Goal: Complete application form: Complete application form

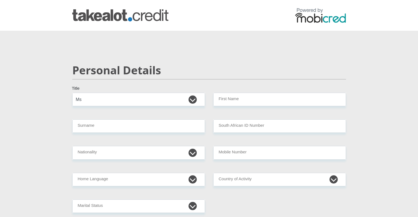
select select "Ms"
type input "s"
type input "Sherozane"
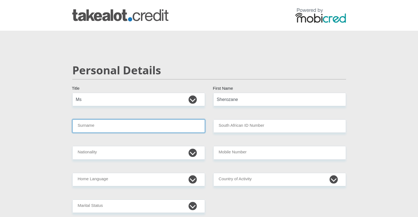
click at [178, 124] on input "Surname" at bounding box center [138, 125] width 133 height 13
type input "Losper"
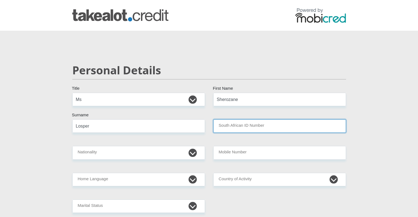
click at [237, 129] on input "South African ID Number" at bounding box center [279, 125] width 133 height 13
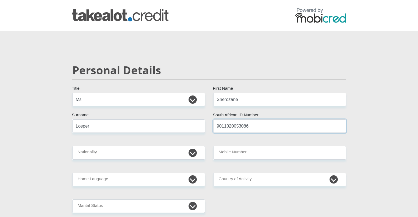
type input "9011020053086"
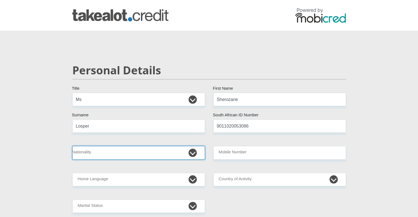
click at [181, 153] on select "[GEOGRAPHIC_DATA] [GEOGRAPHIC_DATA] [GEOGRAPHIC_DATA] [GEOGRAPHIC_DATA] [GEOGRA…" at bounding box center [138, 152] width 133 height 13
select select "ZAF"
click at [72, 146] on select "[GEOGRAPHIC_DATA] [GEOGRAPHIC_DATA] [GEOGRAPHIC_DATA] [GEOGRAPHIC_DATA] [GEOGRA…" at bounding box center [138, 152] width 133 height 13
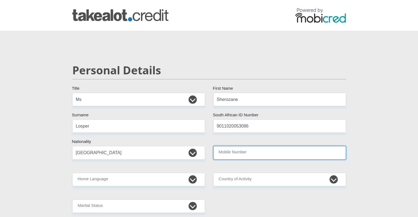
click at [242, 152] on input "Mobile Number" at bounding box center [279, 152] width 133 height 13
type input "0664164652"
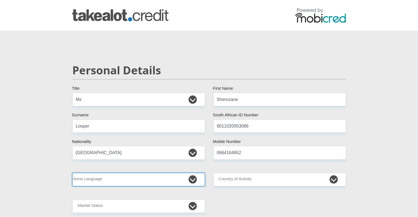
click at [139, 178] on select "Afrikaans English Sepedi South Ndebele Southern Sotho Swati Tsonga Tswana Venda…" at bounding box center [138, 179] width 133 height 13
select select "eng"
click at [72, 173] on select "Afrikaans English Sepedi South Ndebele Southern Sotho Swati Tsonga Tswana Venda…" at bounding box center [138, 179] width 133 height 13
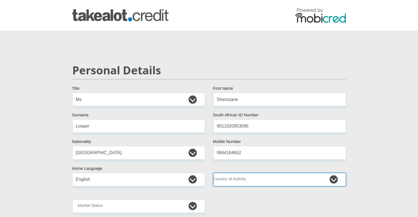
click at [226, 179] on select "[GEOGRAPHIC_DATA] [GEOGRAPHIC_DATA] [GEOGRAPHIC_DATA] [GEOGRAPHIC_DATA] [GEOGRA…" at bounding box center [279, 179] width 133 height 13
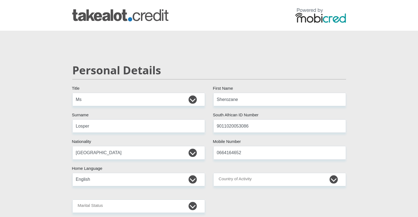
click at [213, 19] on div at bounding box center [208, 16] width 313 height 18
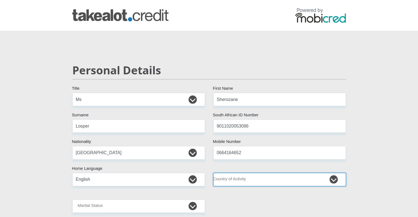
click at [232, 178] on select "[GEOGRAPHIC_DATA] [GEOGRAPHIC_DATA] [GEOGRAPHIC_DATA] [GEOGRAPHIC_DATA] [GEOGRA…" at bounding box center [279, 179] width 133 height 13
select select "ZAF"
click at [213, 173] on select "[GEOGRAPHIC_DATA] [GEOGRAPHIC_DATA] [GEOGRAPHIC_DATA] [GEOGRAPHIC_DATA] [GEOGRA…" at bounding box center [279, 179] width 133 height 13
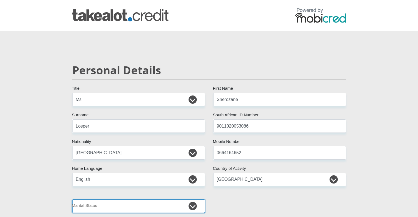
click at [193, 206] on select "Married ANC Single Divorced Widowed Married COP or Customary Law" at bounding box center [138, 206] width 133 height 13
select select "1"
click at [72, 200] on select "Married ANC Single Divorced Widowed Married COP or Customary Law" at bounding box center [138, 206] width 133 height 13
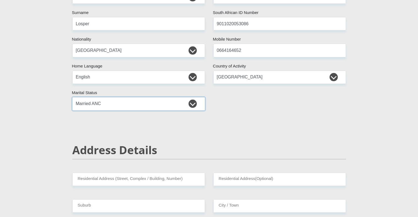
scroll to position [113, 0]
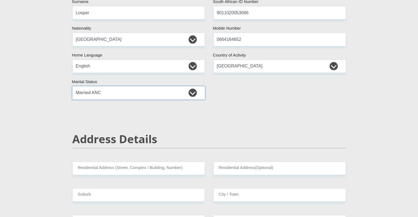
click at [191, 91] on select "Married ANC Single Divorced Widowed Married COP or Customary Law" at bounding box center [138, 92] width 133 height 13
click at [192, 93] on select "Married ANC Single Divorced Widowed Married COP or Customary Law" at bounding box center [138, 92] width 133 height 13
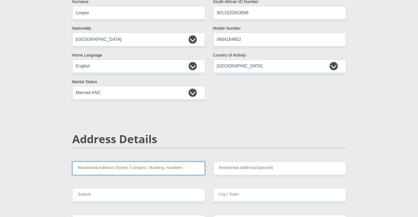
click at [170, 166] on input "Residential Address (Street, Complex / Building, Number)" at bounding box center [138, 168] width 133 height 13
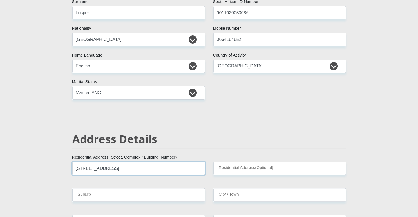
type input "[STREET_ADDRESS]"
click at [238, 167] on input "Residential Address(Optional)" at bounding box center [279, 168] width 133 height 13
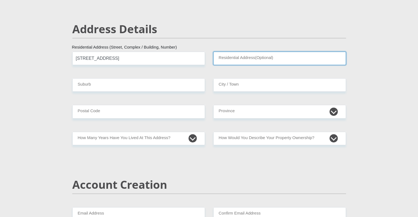
scroll to position [227, 0]
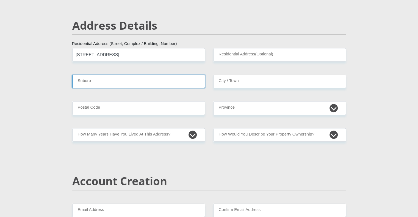
click at [172, 79] on input "Suburb" at bounding box center [138, 81] width 133 height 13
type input "[PERSON_NAME]"
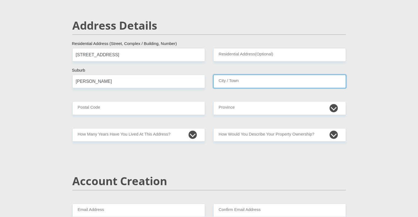
click at [271, 78] on input "City / Town" at bounding box center [279, 81] width 133 height 13
type input "Polokwane"
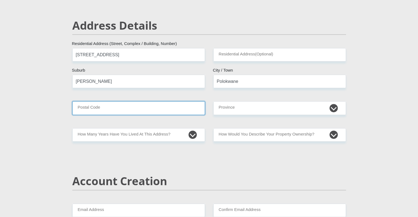
click at [161, 109] on input "Postal Code" at bounding box center [138, 107] width 133 height 13
type input "0699"
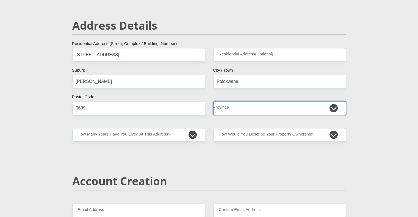
click at [270, 110] on select "Eastern Cape Free State [GEOGRAPHIC_DATA] [GEOGRAPHIC_DATA][DATE] [GEOGRAPHIC_D…" at bounding box center [279, 107] width 133 height 13
select select "Limpopo"
click at [213, 101] on select "Eastern Cape Free State [GEOGRAPHIC_DATA] [GEOGRAPHIC_DATA][DATE] [GEOGRAPHIC_D…" at bounding box center [279, 107] width 133 height 13
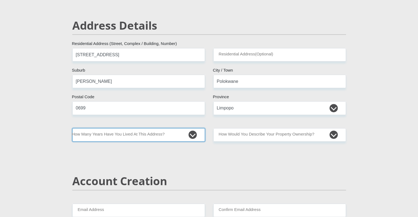
click at [192, 135] on select "less than 1 year 1-3 years 3-5 years 5+ years" at bounding box center [138, 134] width 133 height 13
select select "2"
click at [72, 128] on select "less than 1 year 1-3 years 3-5 years 5+ years" at bounding box center [138, 134] width 133 height 13
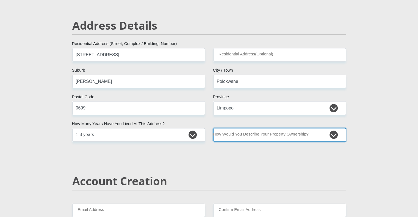
click at [332, 134] on select "Owned Rented Family Owned Company Dwelling" at bounding box center [279, 134] width 133 height 13
select select "Rented"
click at [213, 128] on select "Owned Rented Family Owned Company Dwelling" at bounding box center [279, 134] width 133 height 13
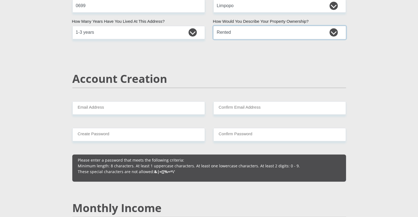
scroll to position [333, 0]
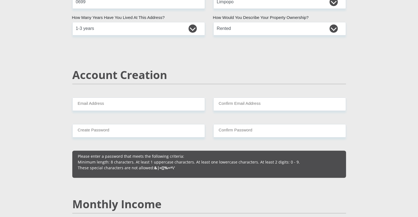
click at [97, 96] on div "Account Creation" at bounding box center [209, 82] width 282 height 29
click at [93, 102] on input "Email Address" at bounding box center [138, 103] width 133 height 13
type input "[EMAIL_ADDRESS][DOMAIN_NAME]"
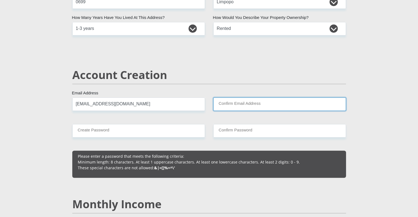
type input "[EMAIL_ADDRESS][DOMAIN_NAME]"
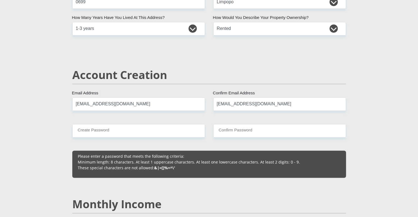
type input "0664164652"
type input "Sherozane"
type input "Losper"
click at [128, 130] on input "Create Password" at bounding box center [138, 130] width 133 height 13
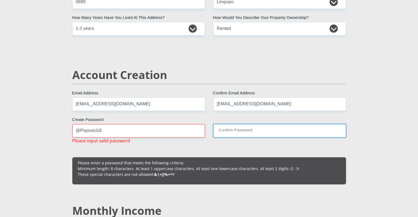
click at [235, 132] on input "Confirm Password" at bounding box center [279, 130] width 133 height 13
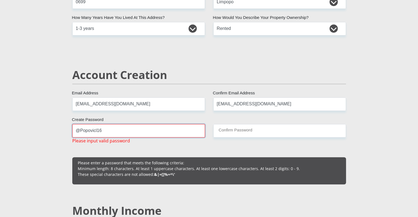
click at [111, 131] on input "@Popovicl16" at bounding box center [138, 130] width 133 height 13
type input "@"
type input "1"
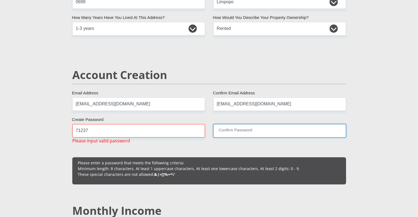
click at [226, 132] on input "Confirm Password" at bounding box center [279, 130] width 133 height 13
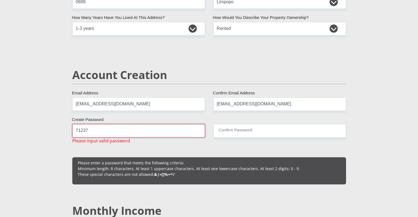
click at [99, 133] on input "71237" at bounding box center [138, 130] width 133 height 13
type input "7"
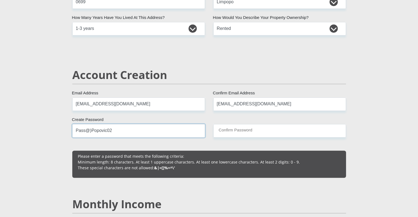
type input "Pass@)Popovic02"
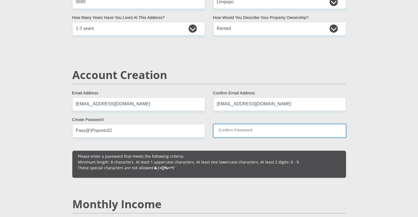
click at [239, 131] on input "Confirm Password" at bounding box center [279, 130] width 133 height 13
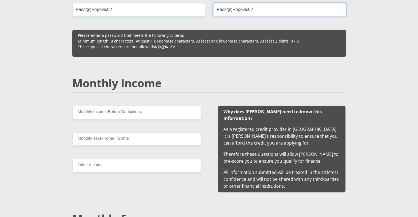
scroll to position [476, 0]
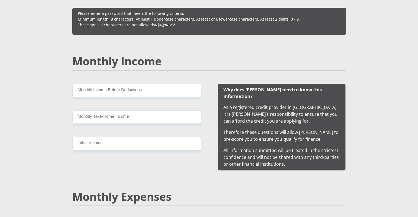
type input "Pass@)Popovic02"
click at [138, 89] on input "Monthly Income Before Deductions" at bounding box center [136, 90] width 128 height 13
type input "13000.00"
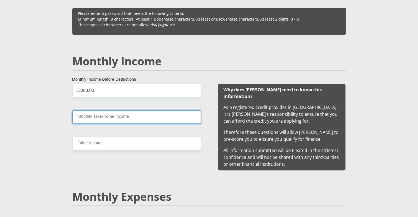
click at [119, 122] on input "Monthly Take-Home Income" at bounding box center [136, 116] width 128 height 13
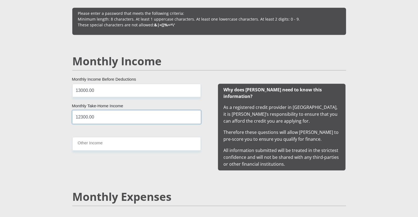
click at [119, 122] on input "12300.00" at bounding box center [136, 116] width 128 height 13
type input "12300.00"
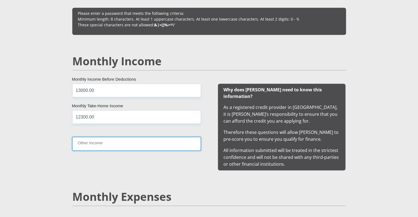
click at [116, 142] on input "Other Income" at bounding box center [136, 143] width 128 height 13
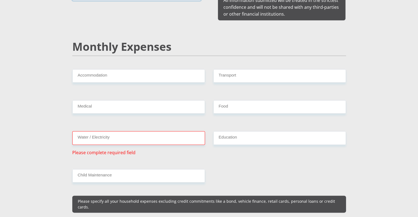
scroll to position [652, 0]
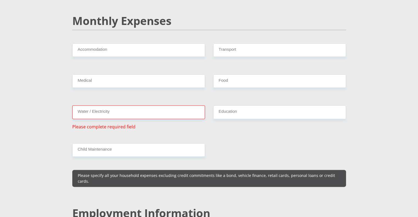
type input "0"
click at [129, 47] on input "Accommodation" at bounding box center [138, 49] width 133 height 13
type input "3000"
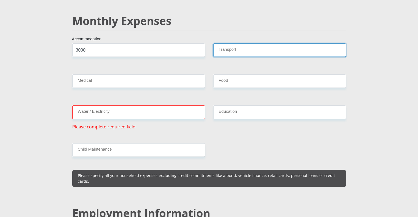
click at [261, 43] on input "Transport" at bounding box center [279, 49] width 133 height 13
type input "400"
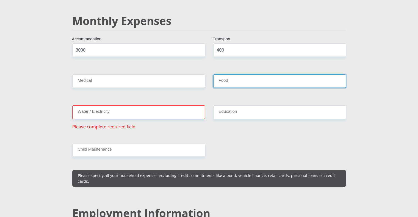
click at [243, 74] on input "Food" at bounding box center [279, 80] width 133 height 13
type input "500"
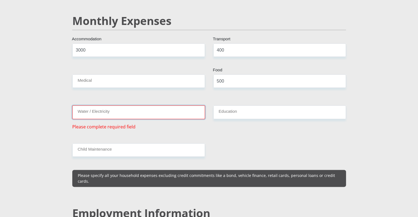
click at [159, 108] on input "Water / Electricity" at bounding box center [138, 111] width 133 height 13
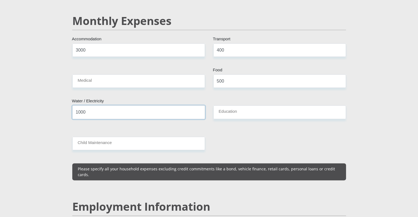
type input "1000"
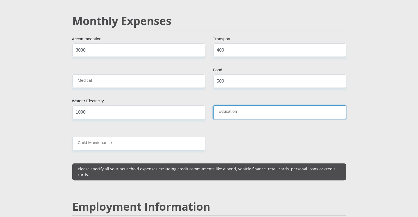
click at [227, 105] on input "Education" at bounding box center [279, 111] width 133 height 13
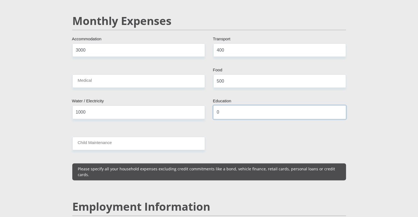
type input "0"
click at [136, 137] on input "Child Maintenance" at bounding box center [138, 143] width 133 height 13
type input "0"
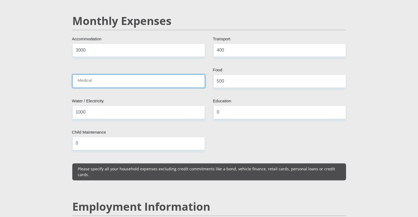
click at [108, 74] on input "Medical" at bounding box center [138, 80] width 133 height 13
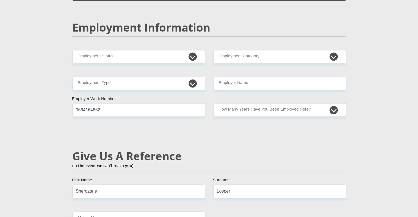
scroll to position [842, 0]
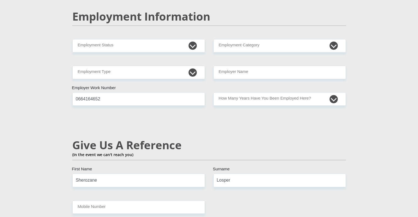
type input "0"
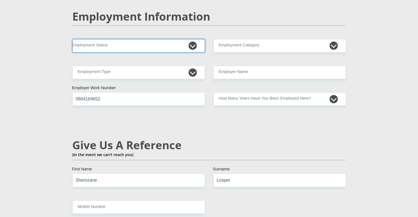
click at [192, 39] on select "Permanent/Full-time Part-time/Casual [DEMOGRAPHIC_DATA] Worker Self-Employed Ho…" at bounding box center [138, 45] width 133 height 13
select select "1"
click at [72, 39] on select "Permanent/Full-time Part-time/Casual [DEMOGRAPHIC_DATA] Worker Self-Employed Ho…" at bounding box center [138, 45] width 133 height 13
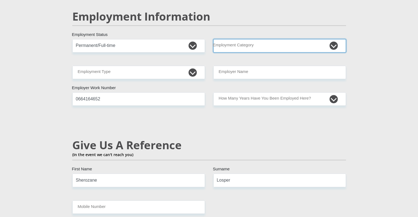
click at [240, 39] on select "AGRICULTURE ALCOHOL & TOBACCO CONSTRUCTION MATERIALS METALLURGY EQUIPMENT FOR R…" at bounding box center [279, 45] width 133 height 13
select select "75"
click at [213, 39] on select "AGRICULTURE ALCOHOL & TOBACCO CONSTRUCTION MATERIALS METALLURGY EQUIPMENT FOR R…" at bounding box center [279, 45] width 133 height 13
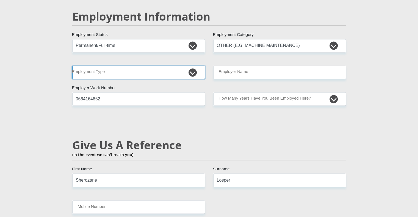
click at [194, 66] on select "College/Lecturer Craft Seller Creative Driver Executive Farmer Forces - Non Com…" at bounding box center [138, 72] width 133 height 13
click at [131, 66] on select "College/Lecturer Craft Seller Creative Driver Executive Farmer Forces - Non Com…" at bounding box center [138, 72] width 133 height 13
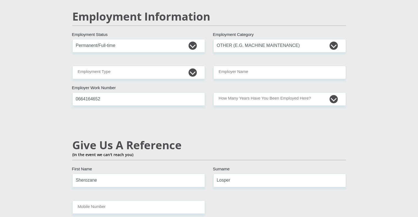
click at [130, 48] on div "Mr Ms Mrs Dr [PERSON_NAME] Title Sherozane First Name Losper Surname 9011020053…" at bounding box center [209, 33] width 282 height 1566
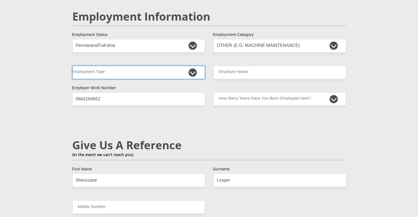
click at [124, 66] on select "College/Lecturer Craft Seller Creative Driver Executive Farmer Forces - Non Com…" at bounding box center [138, 72] width 133 height 13
select select "Office Staff/Clerk"
click at [72, 66] on select "College/Lecturer Craft Seller Creative Driver Executive Farmer Forces - Non Com…" at bounding box center [138, 72] width 133 height 13
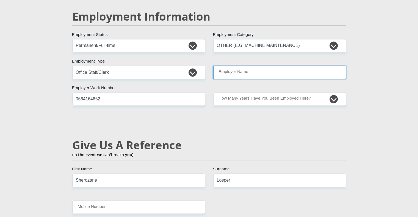
click at [247, 66] on input "Employer Name" at bounding box center [279, 72] width 133 height 13
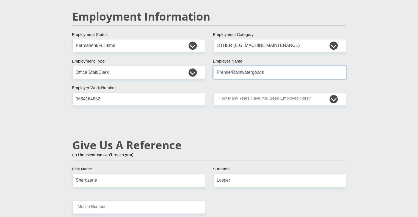
type input "PremierRainwatergoods"
click at [249, 92] on select "less than 1 year 1-3 years 3-5 years 5+ years" at bounding box center [279, 98] width 133 height 13
select select "60"
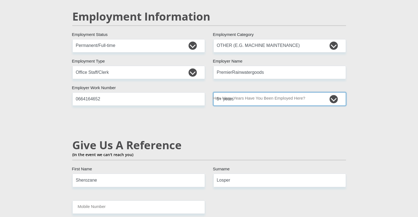
click at [213, 92] on select "less than 1 year 1-3 years 3-5 years 5+ years" at bounding box center [279, 98] width 133 height 13
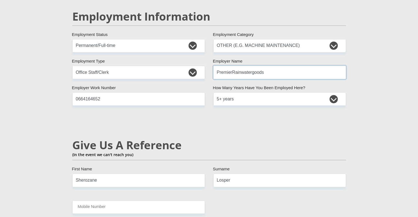
click at [233, 66] on input "PremierRainwatergoods" at bounding box center [279, 72] width 133 height 13
type input "PremierRainwatergoods"
click at [133, 200] on input "Mobile Number" at bounding box center [138, 206] width 133 height 13
type input "0844815002"
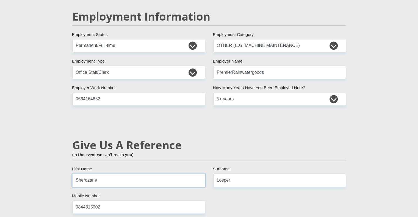
click at [99, 173] on input "Sherozane" at bounding box center [138, 179] width 133 height 13
type input "[PERSON_NAME]"
click at [232, 173] on input "Losper" at bounding box center [279, 179] width 133 height 13
type input "Popovic"
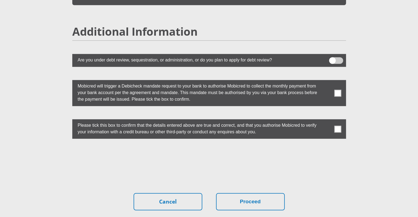
scroll to position [1489, 0]
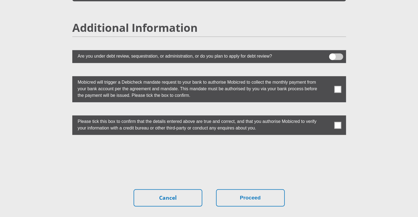
click at [338, 54] on span at bounding box center [336, 57] width 14 height 7
click at [332, 55] on input "checkbox" at bounding box center [332, 55] width 0 height 0
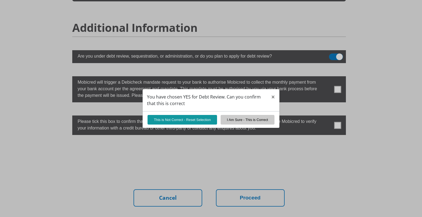
click at [329, 45] on div "You have chosen YES for Debt Review. Can you confirm that this is correct × Thi…" at bounding box center [211, 108] width 422 height 217
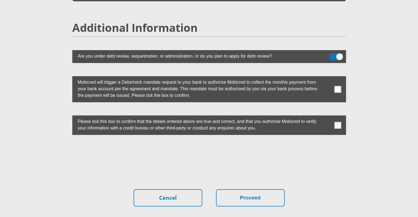
click at [329, 54] on span at bounding box center [336, 57] width 14 height 7
click at [332, 55] on input "checkbox" at bounding box center [332, 55] width 0 height 0
click at [338, 86] on span at bounding box center [337, 89] width 7 height 7
click at [326, 78] on input "checkbox" at bounding box center [326, 78] width 0 height 0
click at [337, 122] on span at bounding box center [337, 125] width 7 height 7
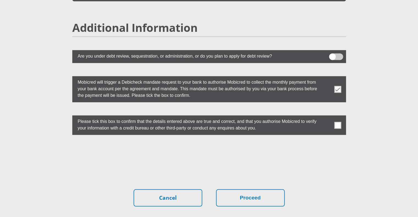
click at [326, 117] on input "checkbox" at bounding box center [326, 117] width 0 height 0
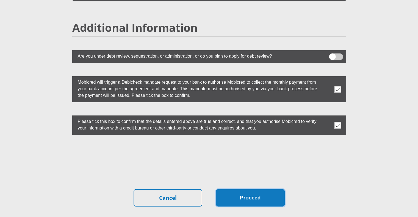
click at [255, 189] on button "Proceed" at bounding box center [250, 197] width 69 height 17
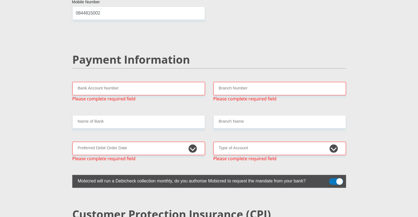
scroll to position [1036, 0]
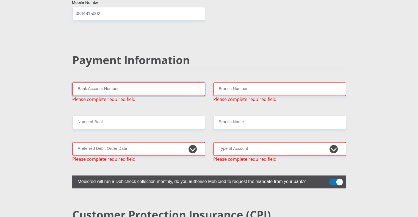
click at [122, 82] on input "Bank Account Number" at bounding box center [138, 88] width 133 height 13
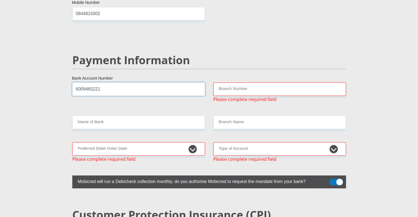
type input "6009465221"
click at [241, 82] on input "Branch Number" at bounding box center [279, 88] width 133 height 13
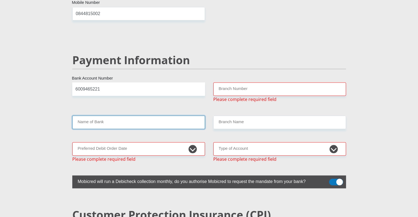
click at [145, 116] on input "Name of Bank" at bounding box center [138, 122] width 133 height 13
click at [95, 116] on input "Name of Bank" at bounding box center [138, 122] width 133 height 13
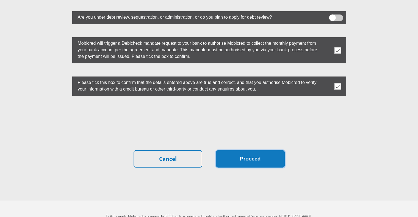
click at [245, 150] on button "Proceed" at bounding box center [250, 158] width 69 height 17
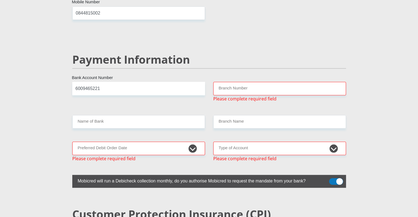
scroll to position [1036, 0]
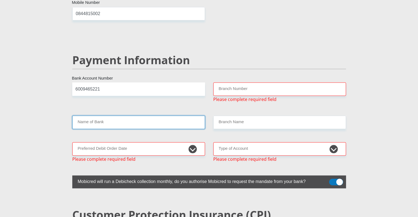
click at [138, 116] on input "Name of Bank" at bounding box center [138, 122] width 133 height 13
click at [237, 82] on input "Branch Number" at bounding box center [279, 88] width 133 height 13
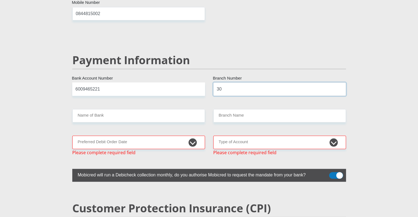
type input "3"
type input "470010"
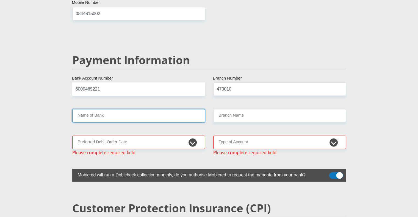
click at [108, 109] on input "Name of Bank" at bounding box center [138, 115] width 133 height 13
type input "CAPITEC BANK LIMITED"
type input "CAPITEC BANK CPC"
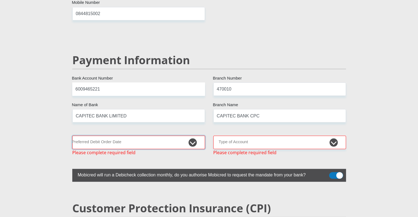
click at [193, 136] on select "1st 2nd 3rd 4th 5th 7th 18th 19th 20th 21st 22nd 23rd 24th 25th 26th 27th 28th …" at bounding box center [138, 142] width 133 height 13
select select "1"
click at [72, 136] on select "1st 2nd 3rd 4th 5th 7th 18th 19th 20th 21st 22nd 23rd 24th 25th 26th 27th 28th …" at bounding box center [138, 142] width 133 height 13
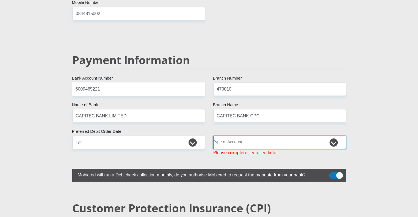
click at [238, 136] on select "Cheque Savings" at bounding box center [279, 142] width 133 height 13
select select "SAV"
click at [213, 136] on select "Cheque Savings" at bounding box center [279, 142] width 133 height 13
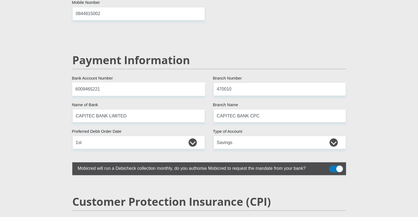
drag, startPoint x: 92, startPoint y: 84, endPoint x: 97, endPoint y: 79, distance: 7.0
click at [97, 82] on input "6009465221" at bounding box center [138, 88] width 133 height 13
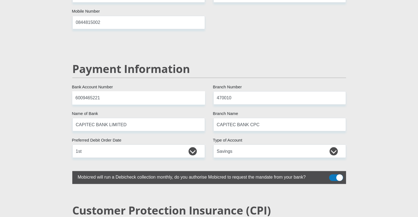
scroll to position [1024, 0]
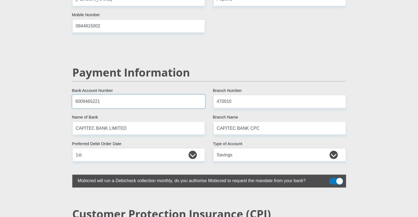
click at [96, 95] on input "6009465221" at bounding box center [138, 101] width 133 height 13
type input "6"
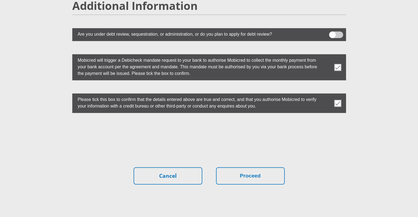
scroll to position [1529, 0]
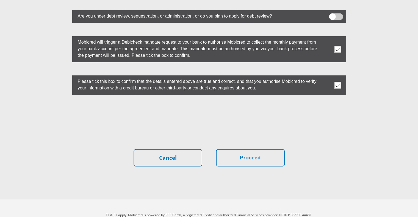
type input "1445089074"
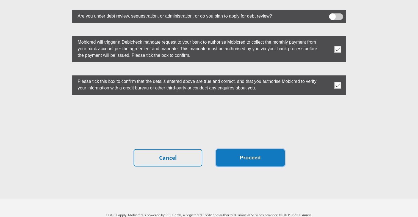
click at [258, 149] on button "Proceed" at bounding box center [250, 157] width 69 height 17
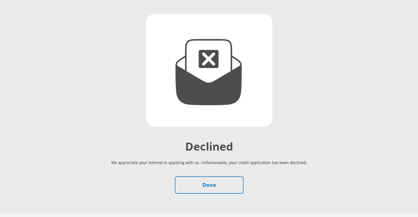
scroll to position [55, 0]
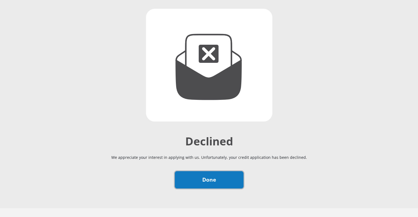
click at [222, 176] on link "Done" at bounding box center [209, 179] width 69 height 17
